Goal: Information Seeking & Learning: Find specific fact

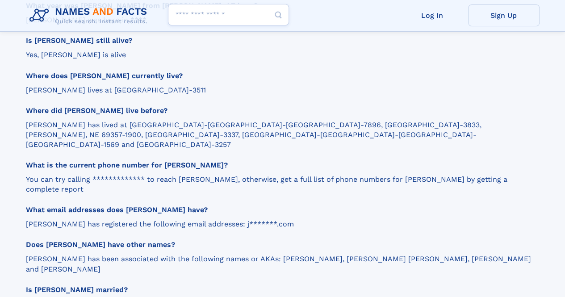
scroll to position [1072, 0]
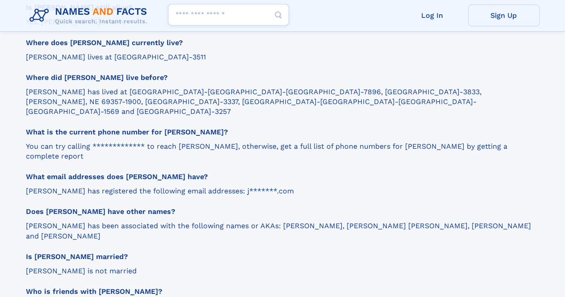
drag, startPoint x: 254, startPoint y: 178, endPoint x: 478, endPoint y: 180, distance: 224.6
click at [478, 221] on p "[PERSON_NAME] has been associated with the following names or AKAs: [PERSON_NAM…" at bounding box center [278, 231] width 505 height 20
click at [337, 221] on p "[PERSON_NAME] has been associated with the following names or AKAs: [PERSON_NAM…" at bounding box center [278, 231] width 505 height 20
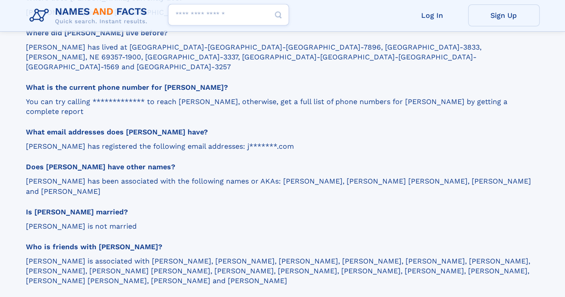
scroll to position [1161, 0]
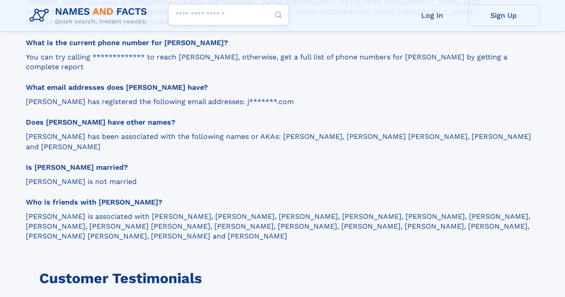
click at [212, 16] on input "Search people" at bounding box center [228, 14] width 121 height 21
type input "*******"
type input "**********"
type input "*********"
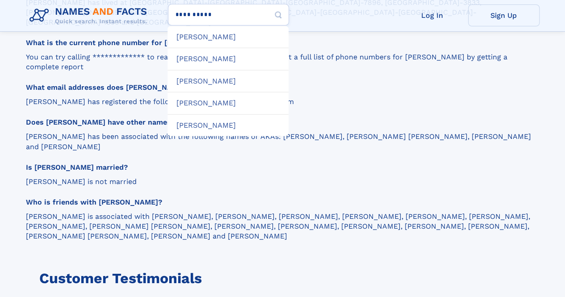
type input "**********"
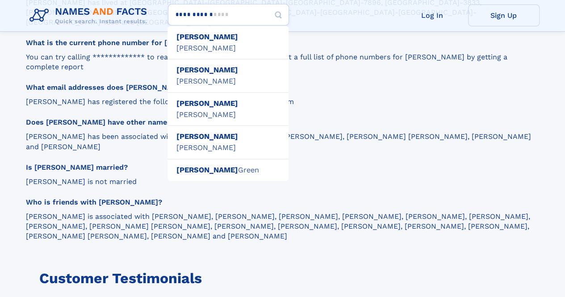
type input "**********"
click at [267, 4] on button "Search Button" at bounding box center [277, 15] width 21 height 22
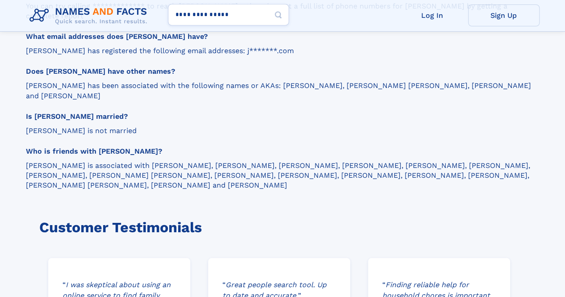
scroll to position [1250, 0]
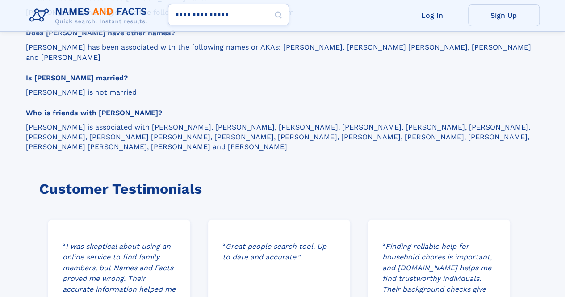
click at [278, 13] on icon "Search Button" at bounding box center [278, 15] width 11 height 11
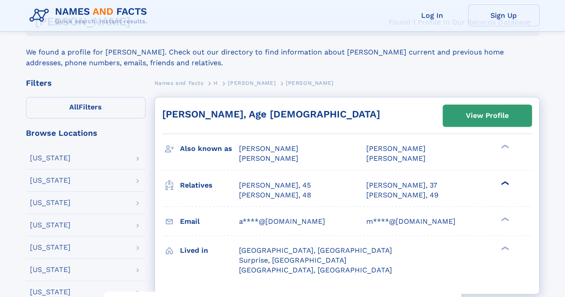
scroll to position [223, 0]
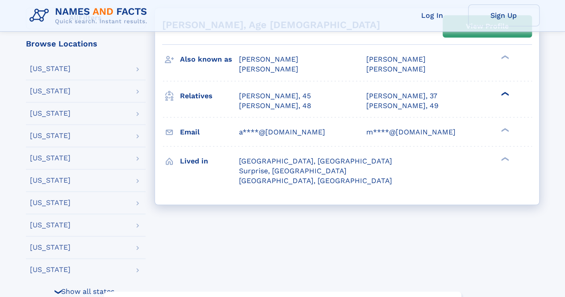
click at [505, 92] on div "❯" at bounding box center [504, 94] width 11 height 6
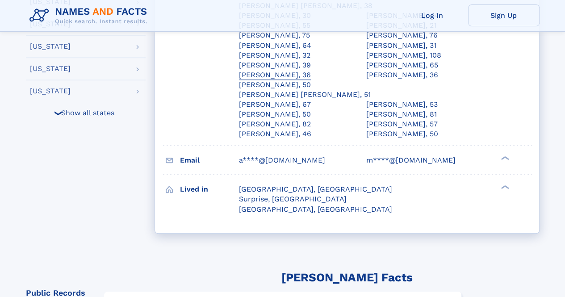
scroll to position [446, 0]
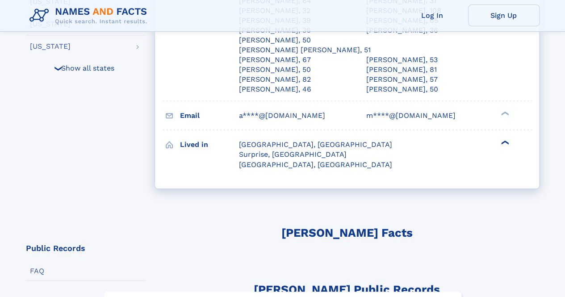
click at [504, 140] on div "❯" at bounding box center [504, 143] width 11 height 6
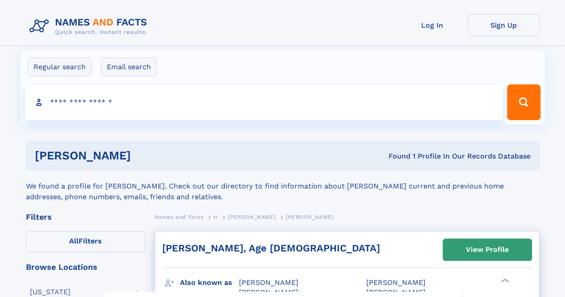
scroll to position [89, 0]
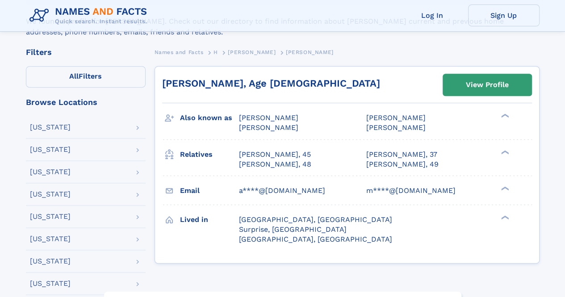
scroll to position [179, 0]
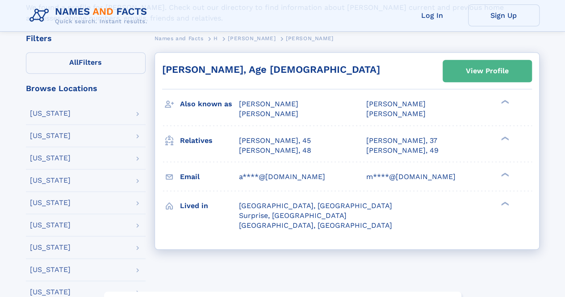
click at [468, 70] on div "View Profile" at bounding box center [487, 71] width 43 height 21
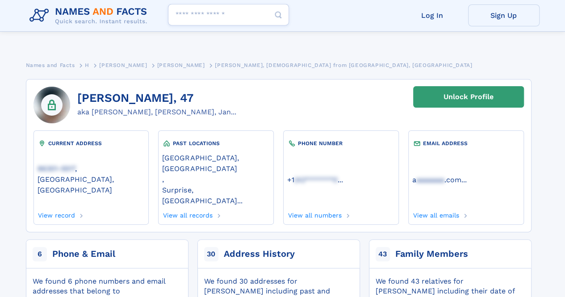
scroll to position [45, 0]
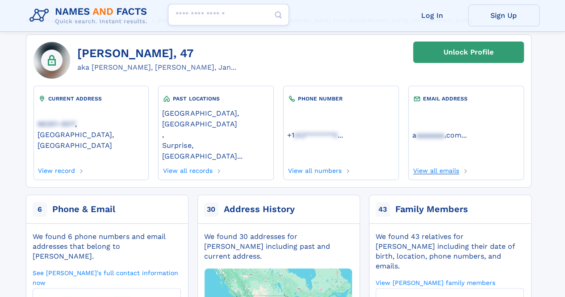
click at [438, 164] on link "View all emails" at bounding box center [435, 169] width 47 height 10
click at [223, 68] on div "aka Janelle L Nelson, Janelle L Dussault, Jan..." at bounding box center [156, 67] width 159 height 11
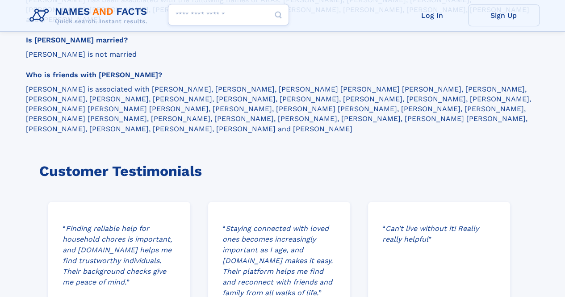
scroll to position [7, 0]
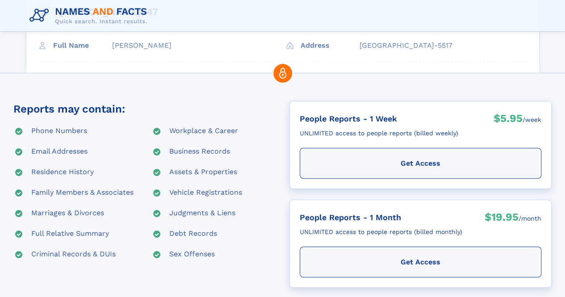
scroll to position [72, 0]
